Goal: Task Accomplishment & Management: Manage account settings

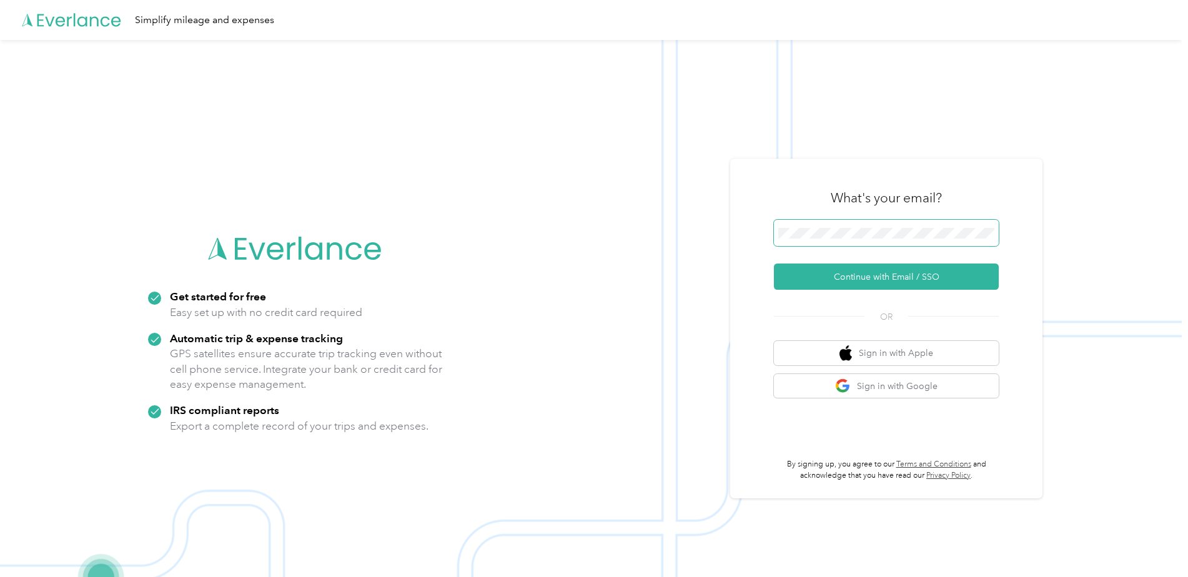
click at [865, 225] on span at bounding box center [886, 233] width 225 height 26
click at [888, 284] on button "Continue with Email / SSO" at bounding box center [886, 277] width 225 height 26
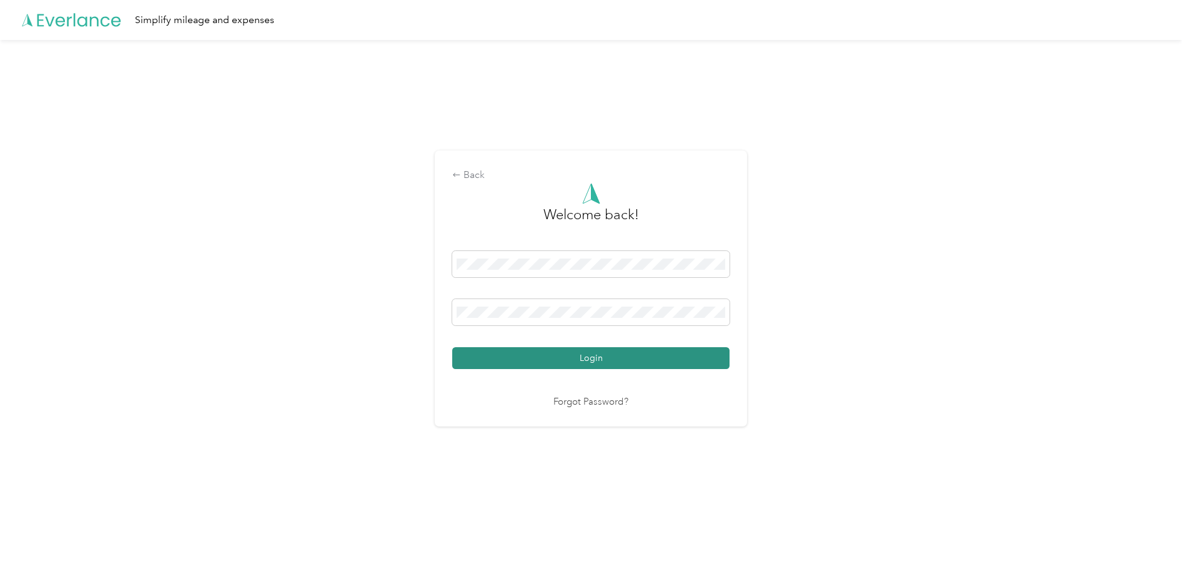
click at [607, 360] on button "Login" at bounding box center [590, 358] width 277 height 22
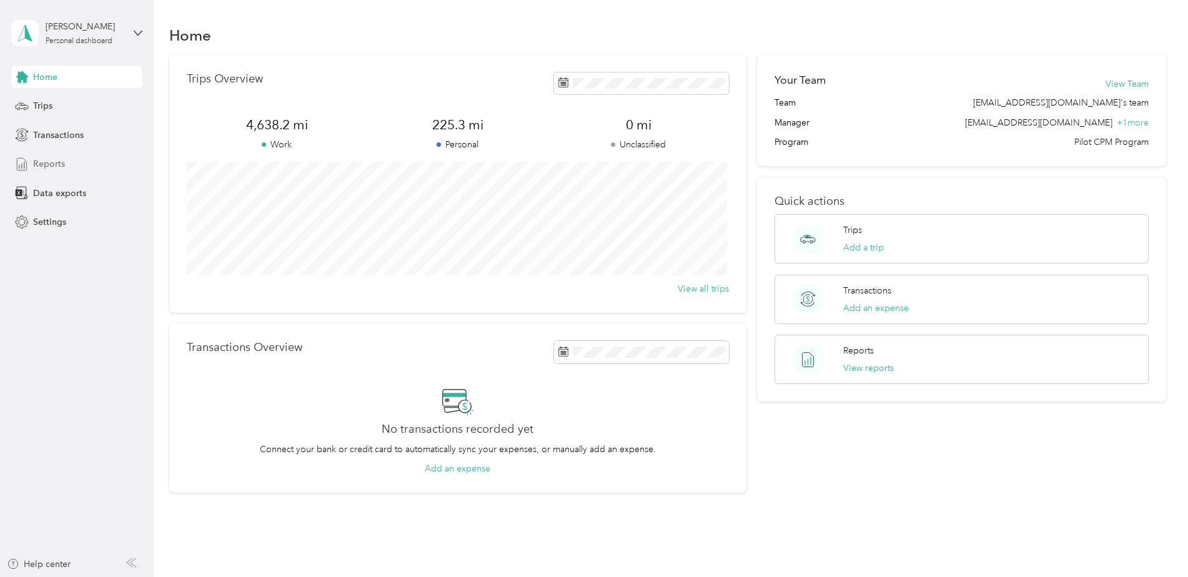
click at [70, 162] on div "Reports" at bounding box center [76, 164] width 131 height 22
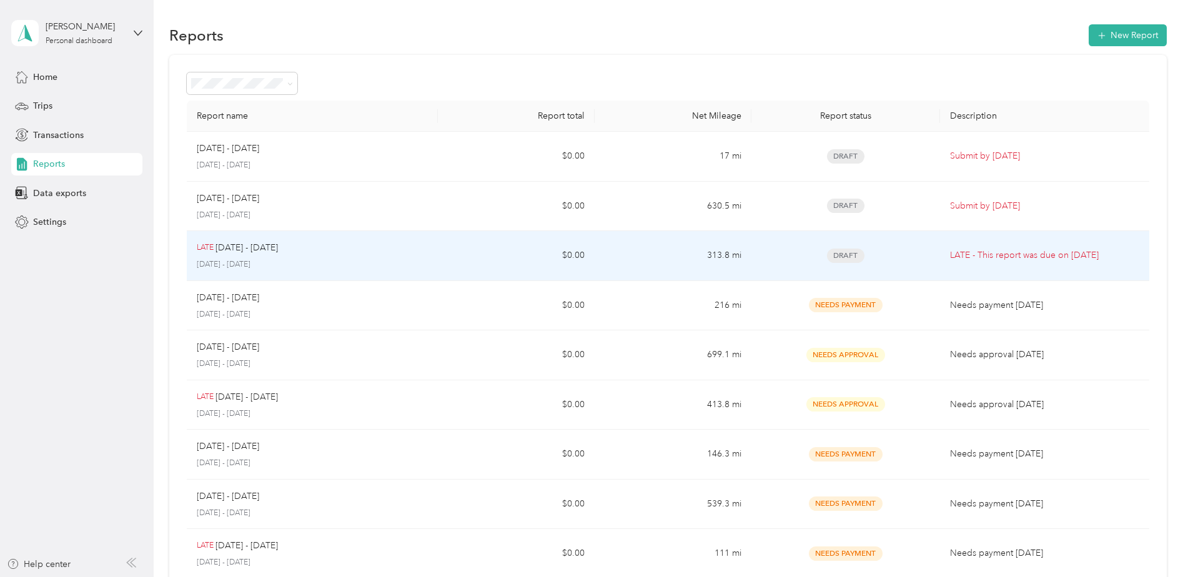
click at [1045, 258] on p "LATE - This report was due on [DATE]" at bounding box center [1044, 256] width 189 height 14
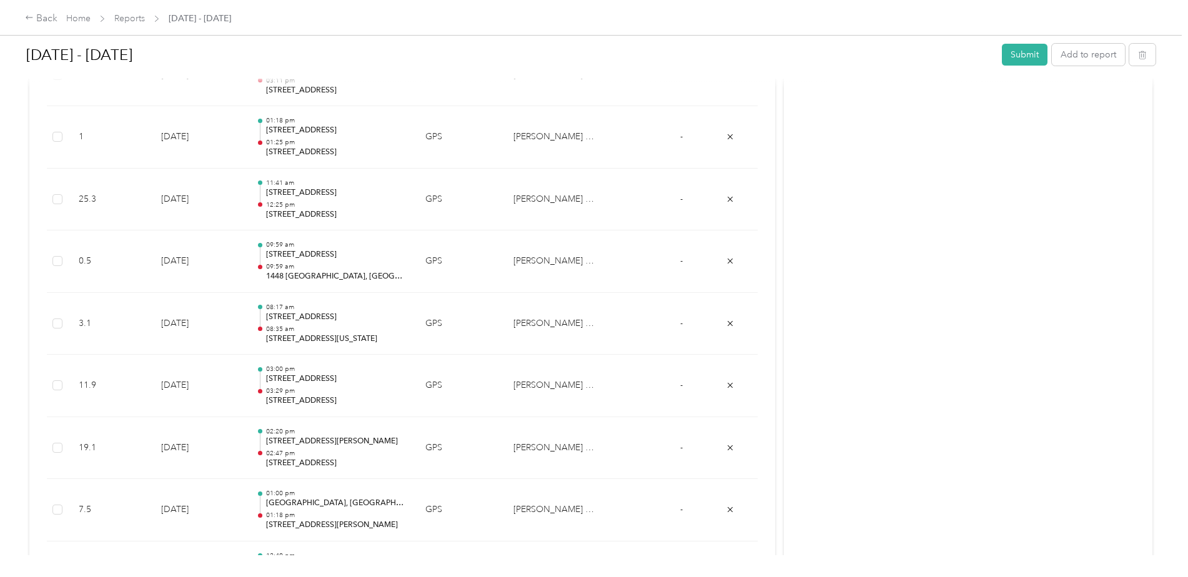
scroll to position [312, 0]
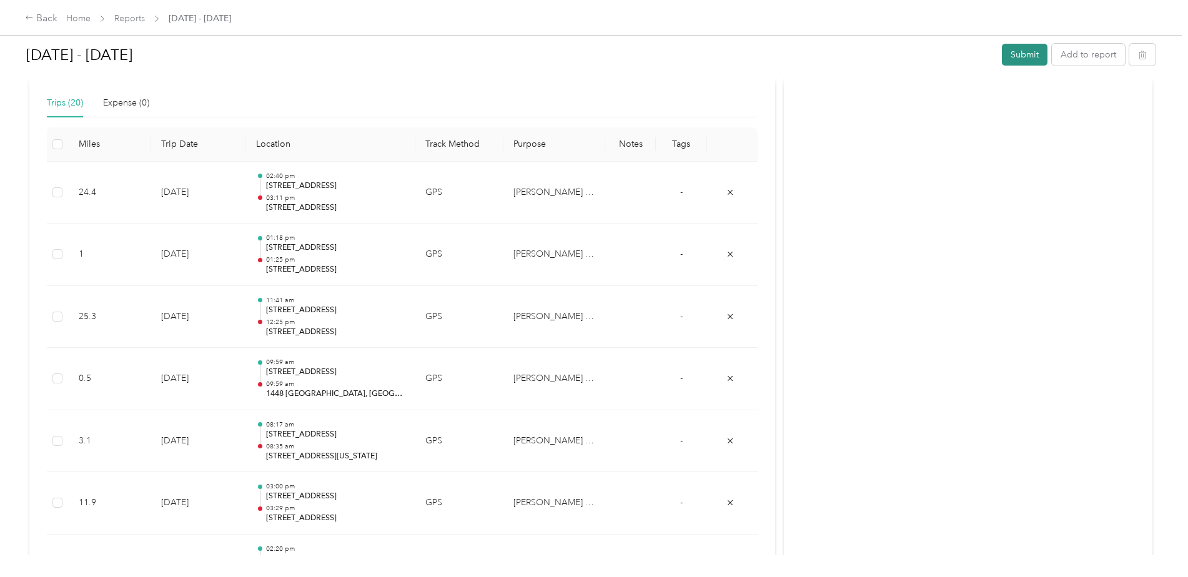
click at [1021, 61] on button "Submit" at bounding box center [1025, 55] width 46 height 22
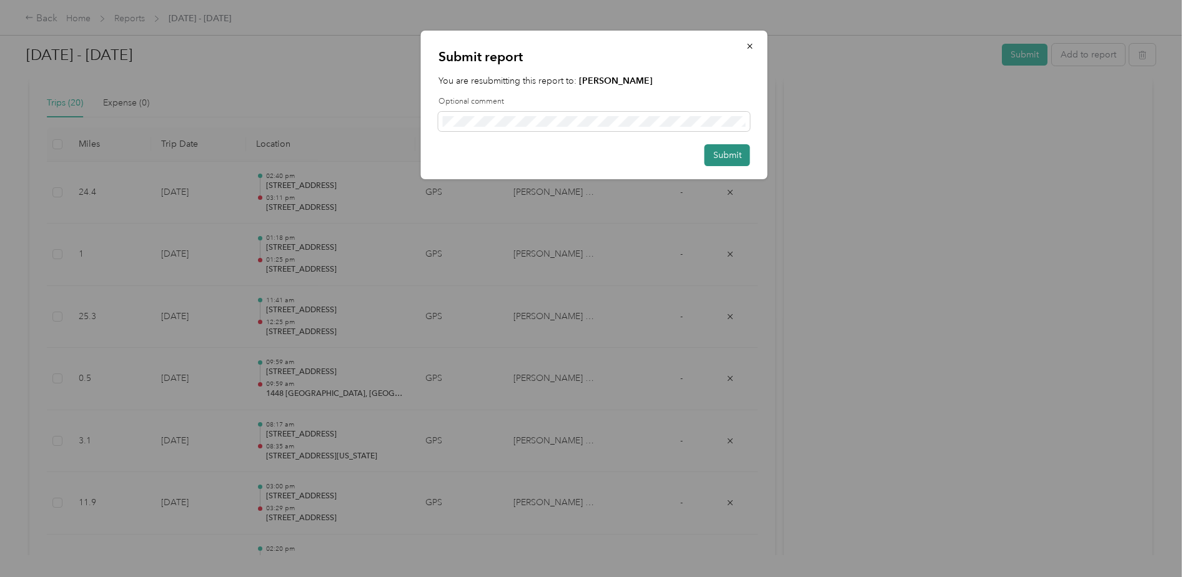
click at [742, 150] on button "Submit" at bounding box center [728, 155] width 46 height 22
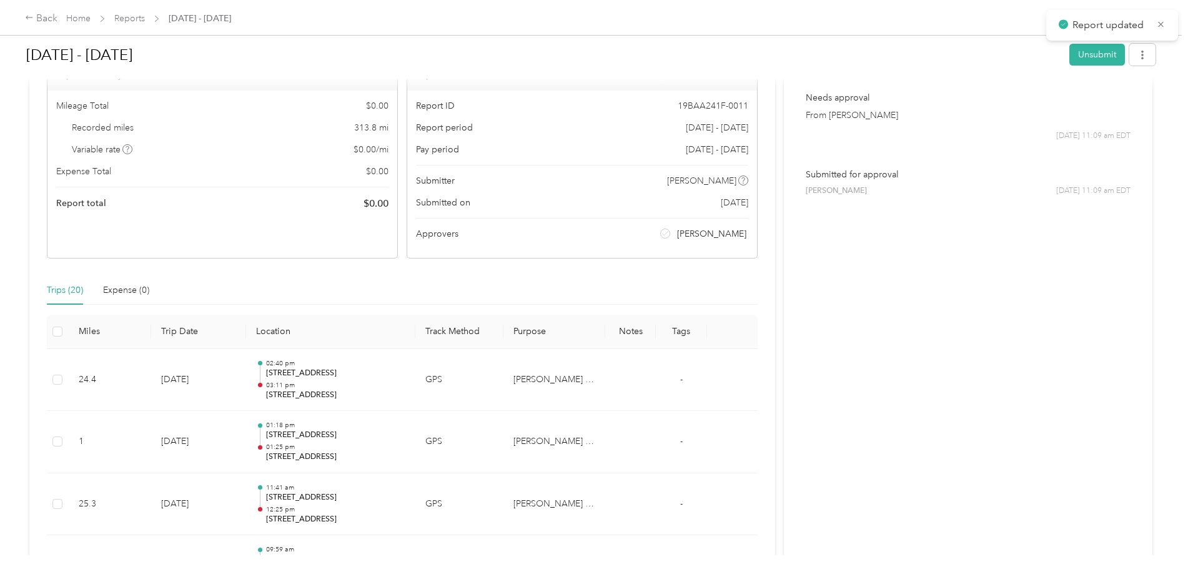
scroll to position [0, 0]
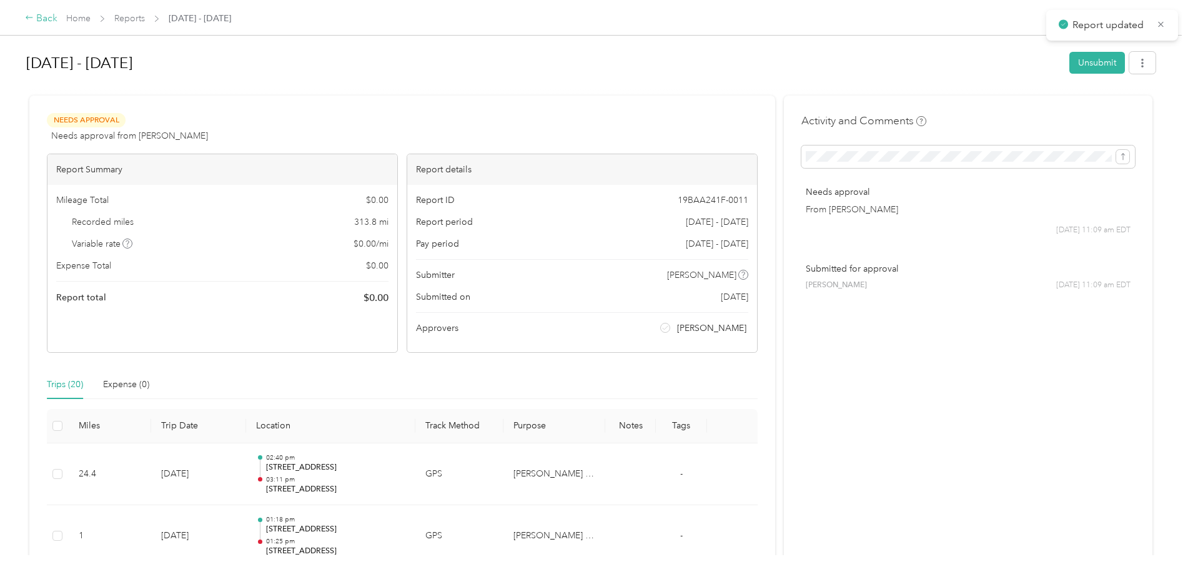
click at [28, 19] on icon at bounding box center [29, 17] width 9 height 9
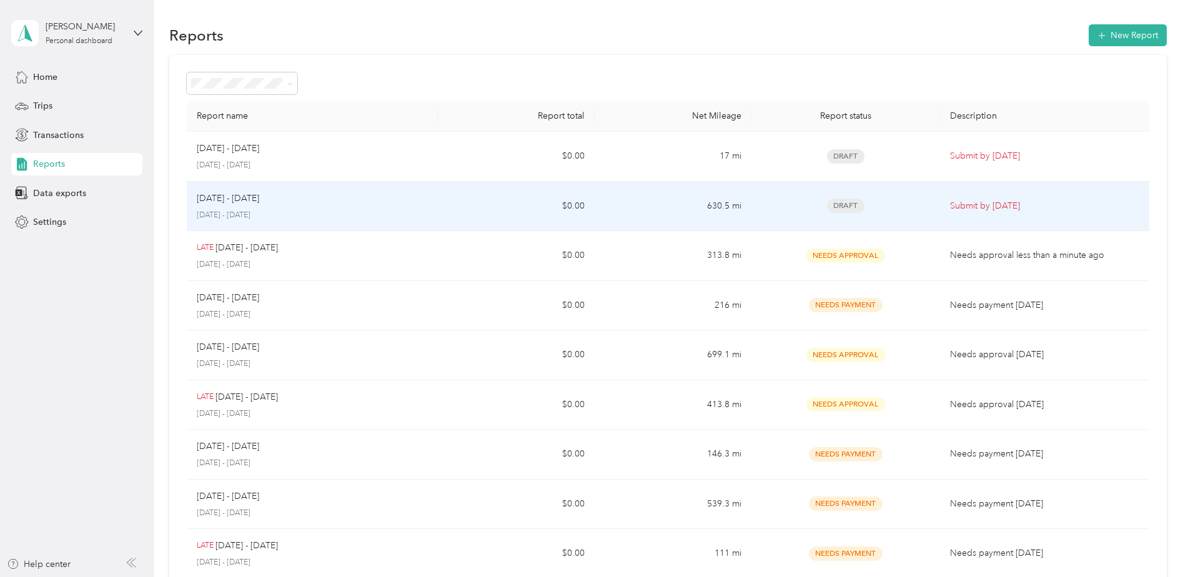
click at [787, 206] on div "Draft" at bounding box center [846, 206] width 168 height 14
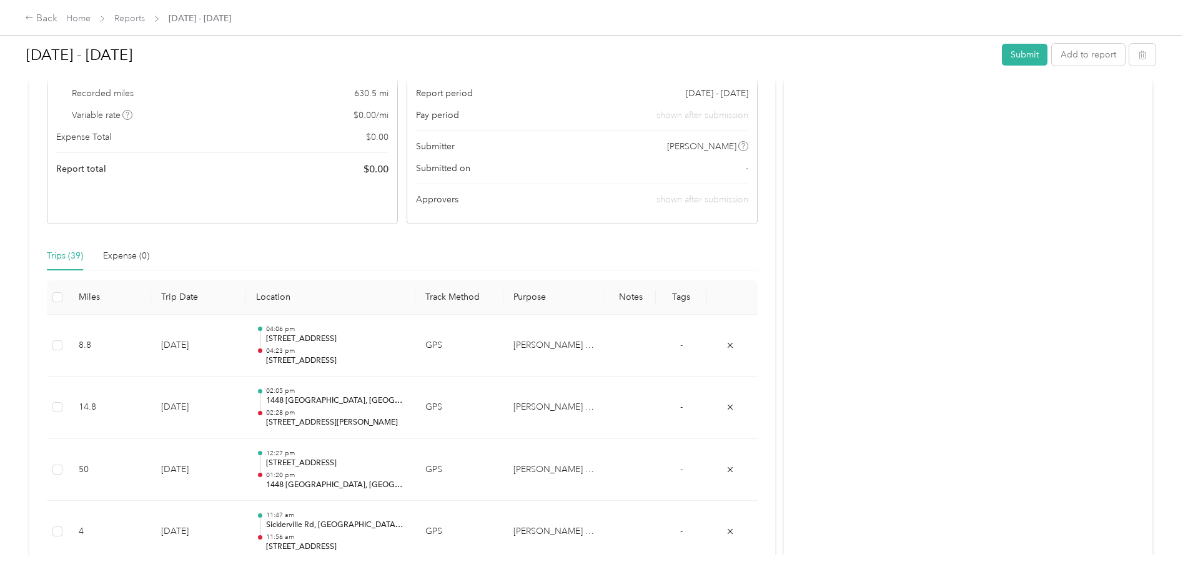
scroll to position [375, 0]
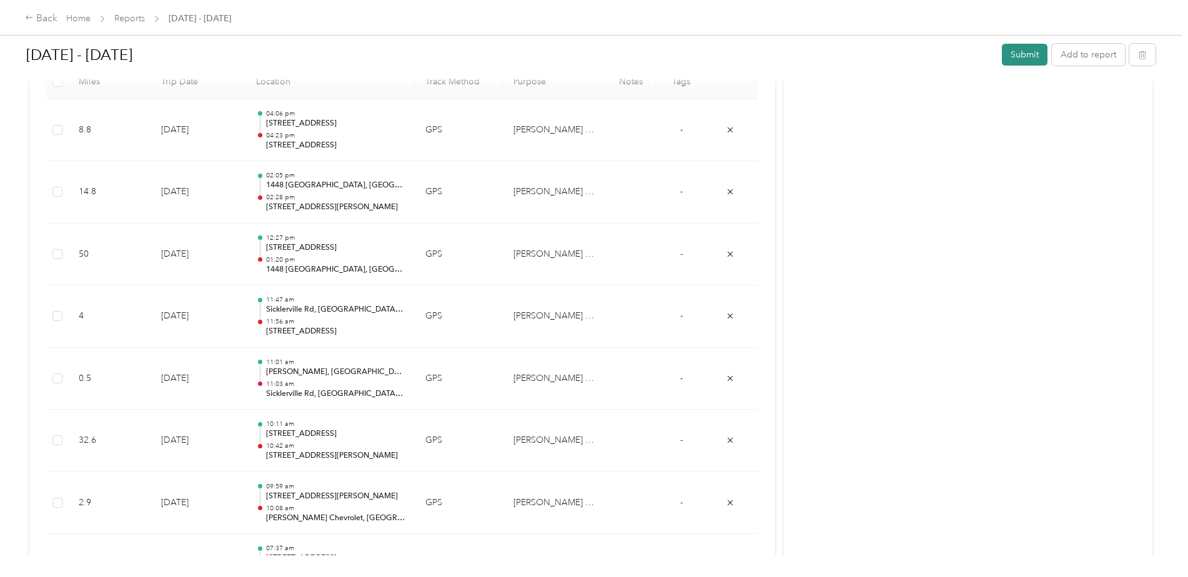
click at [1030, 59] on button "Submit" at bounding box center [1025, 55] width 46 height 22
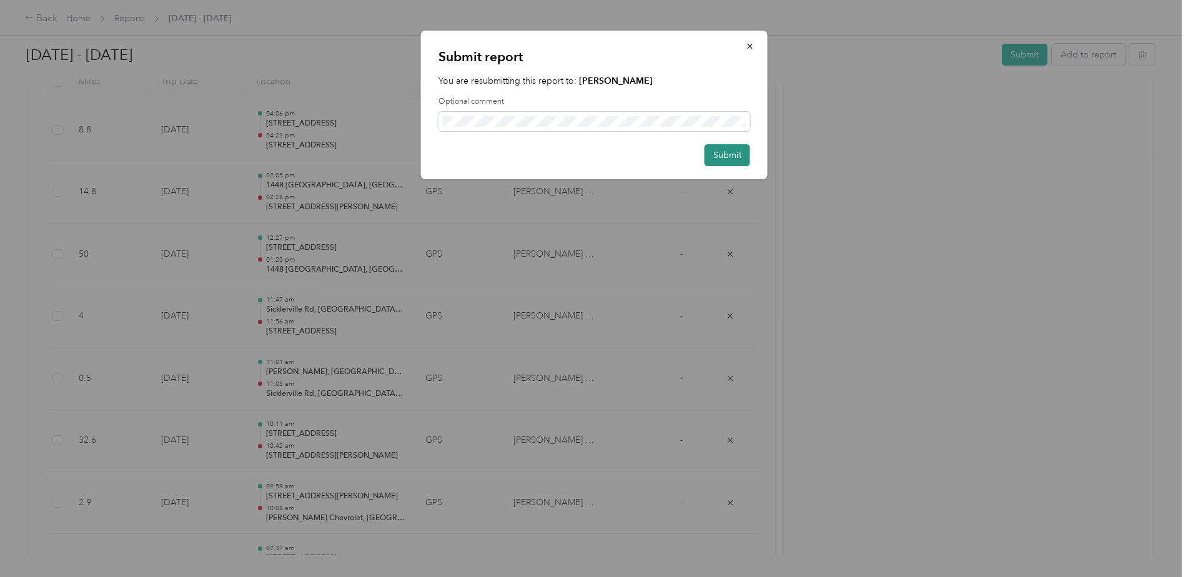
click at [743, 161] on button "Submit" at bounding box center [728, 155] width 46 height 22
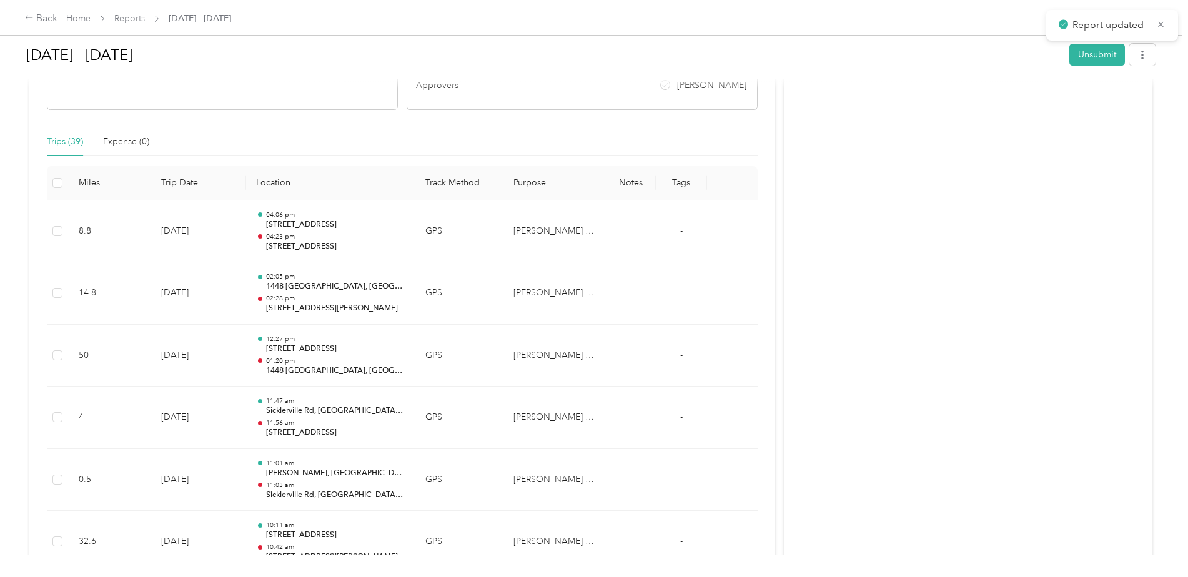
scroll to position [157, 0]
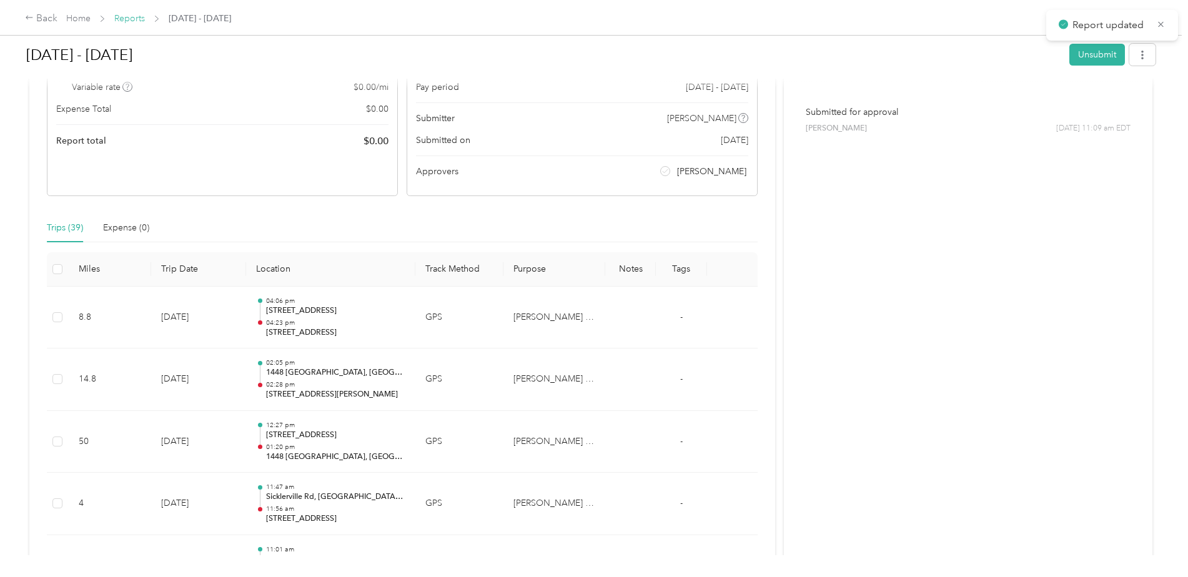
click at [125, 16] on link "Reports" at bounding box center [129, 18] width 31 height 11
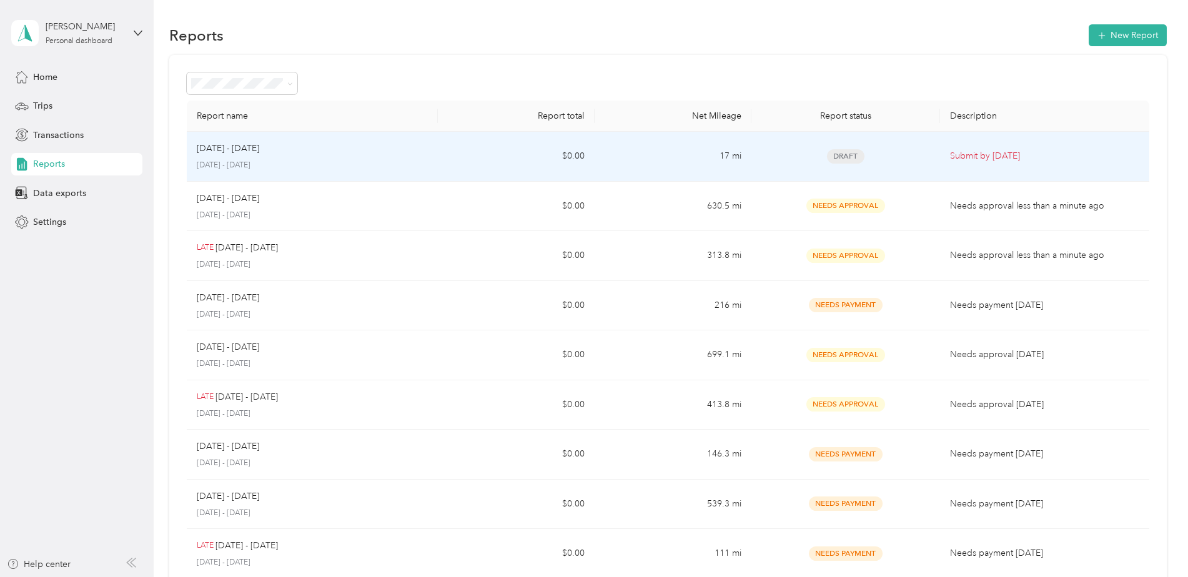
click at [842, 157] on span "Draft" at bounding box center [845, 156] width 37 height 14
